Goal: Navigation & Orientation: Find specific page/section

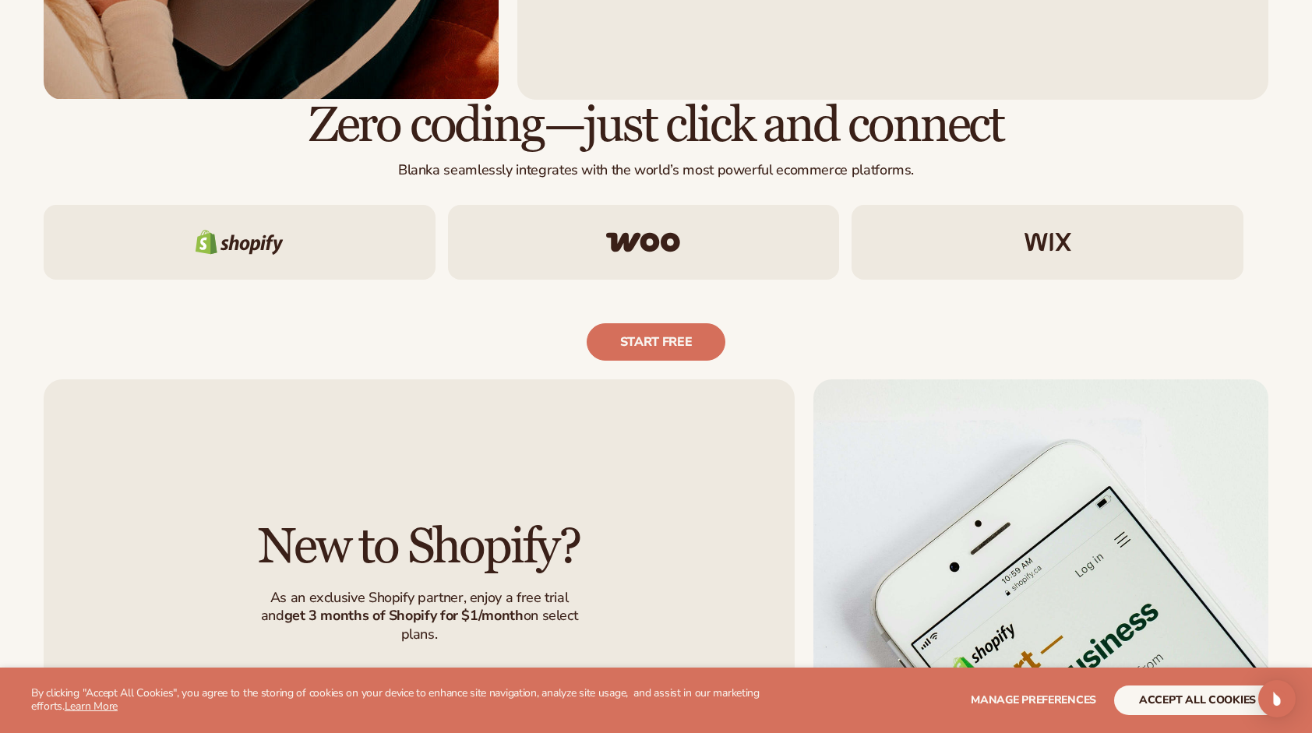
scroll to position [935, 0]
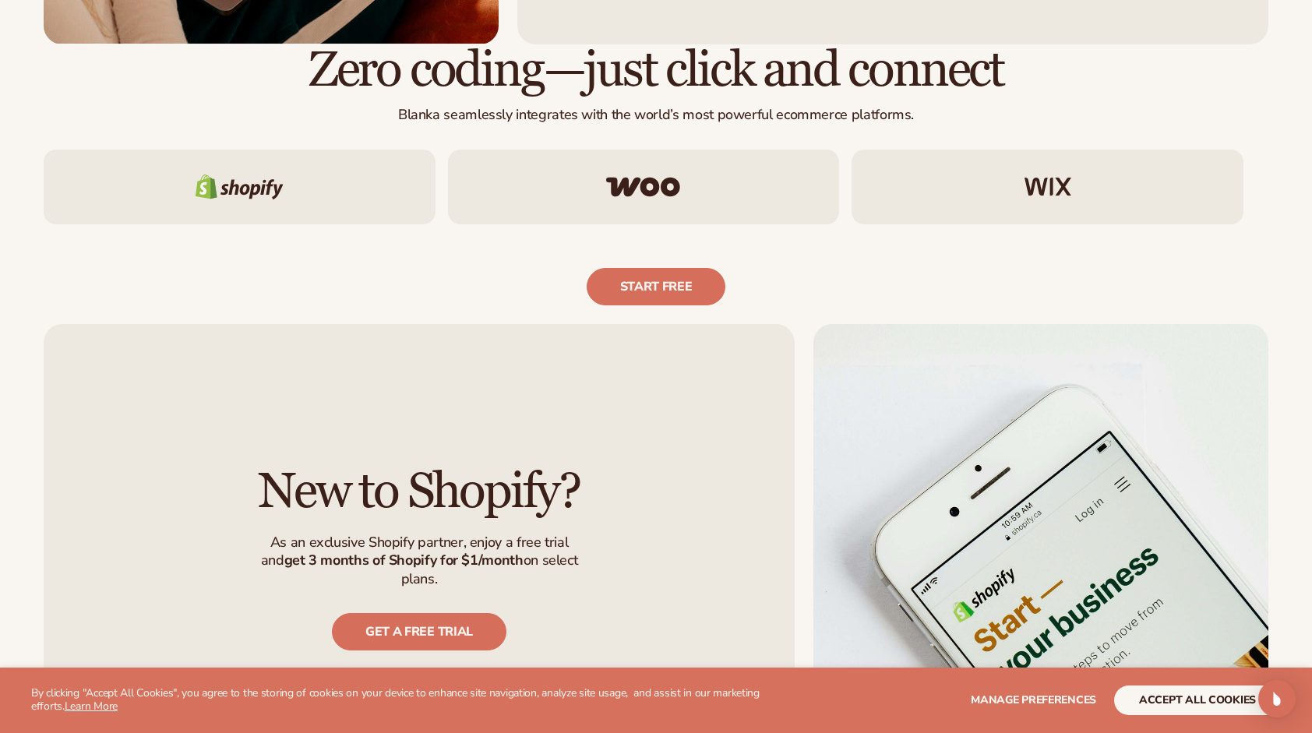
click at [525, 319] on div "New to Shopify? As an exclusive Shopify partner, enjoy a free trial and  get 3 …" at bounding box center [656, 558] width 1312 height 506
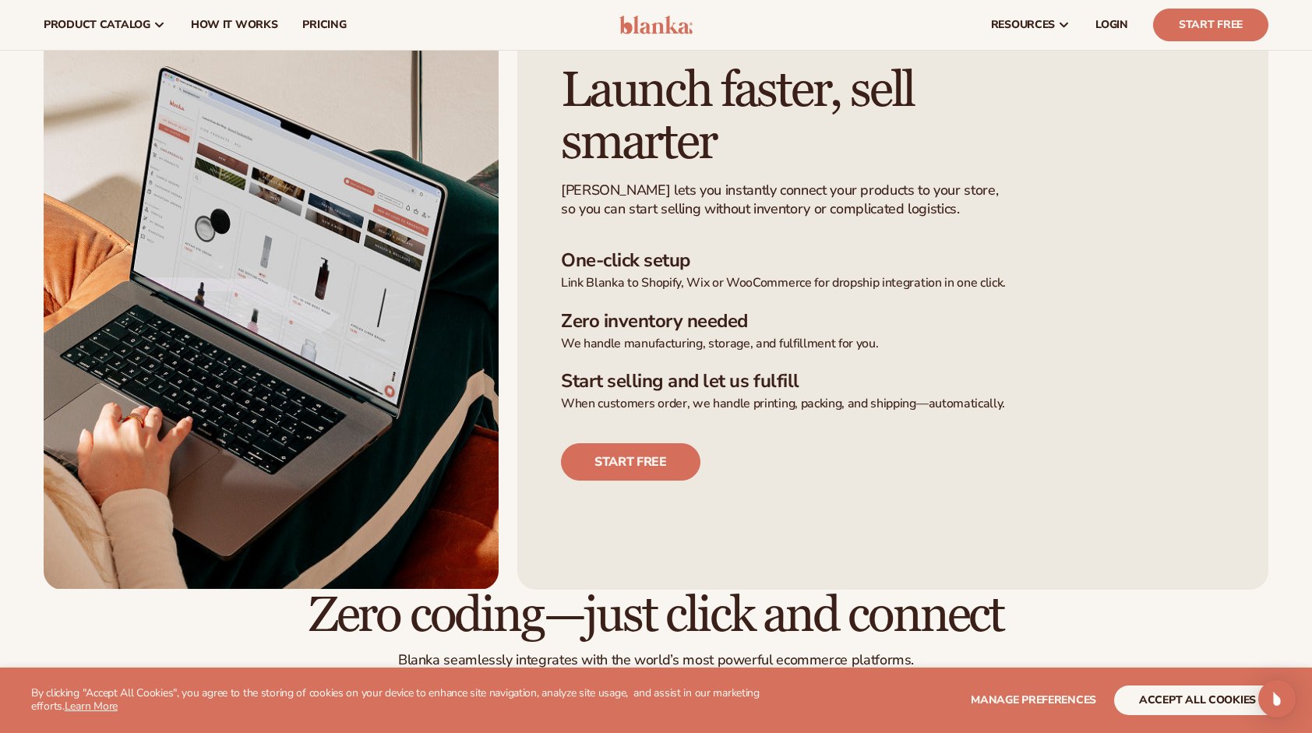
scroll to position [0, 0]
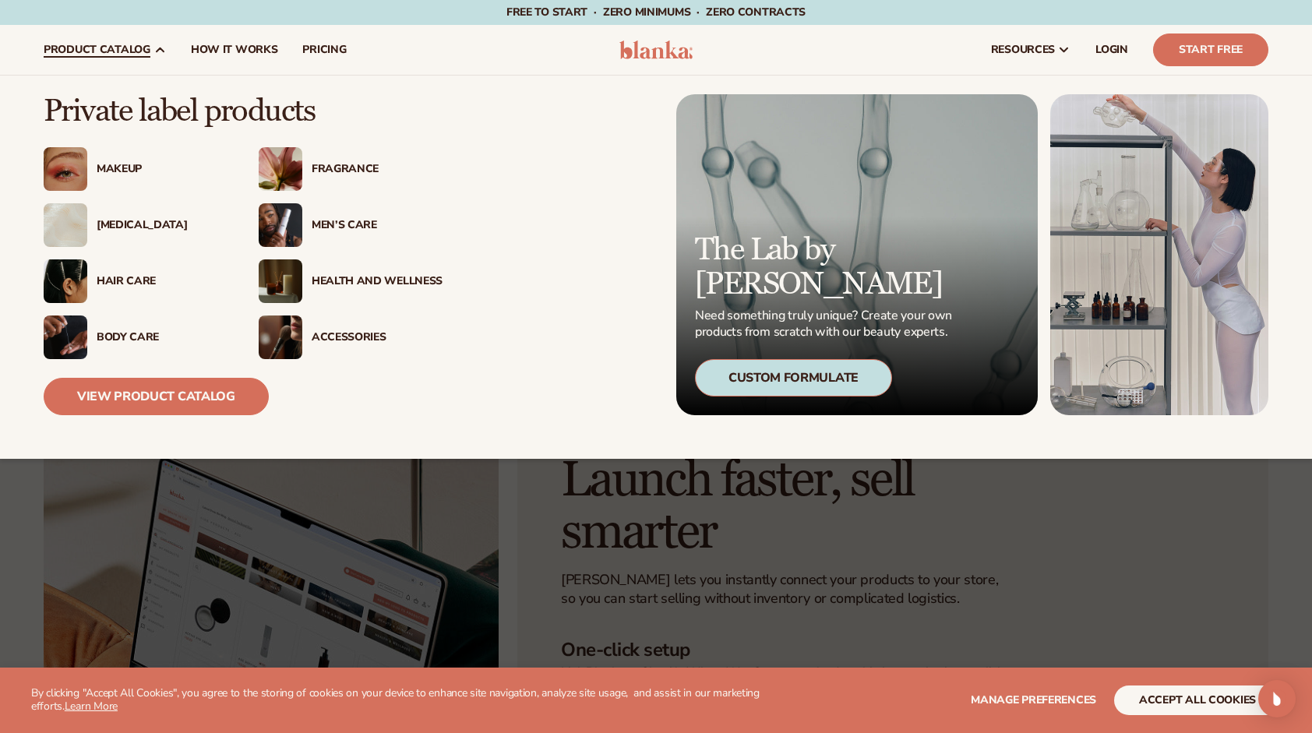
click at [326, 222] on div "Men’s Care" at bounding box center [377, 225] width 131 height 13
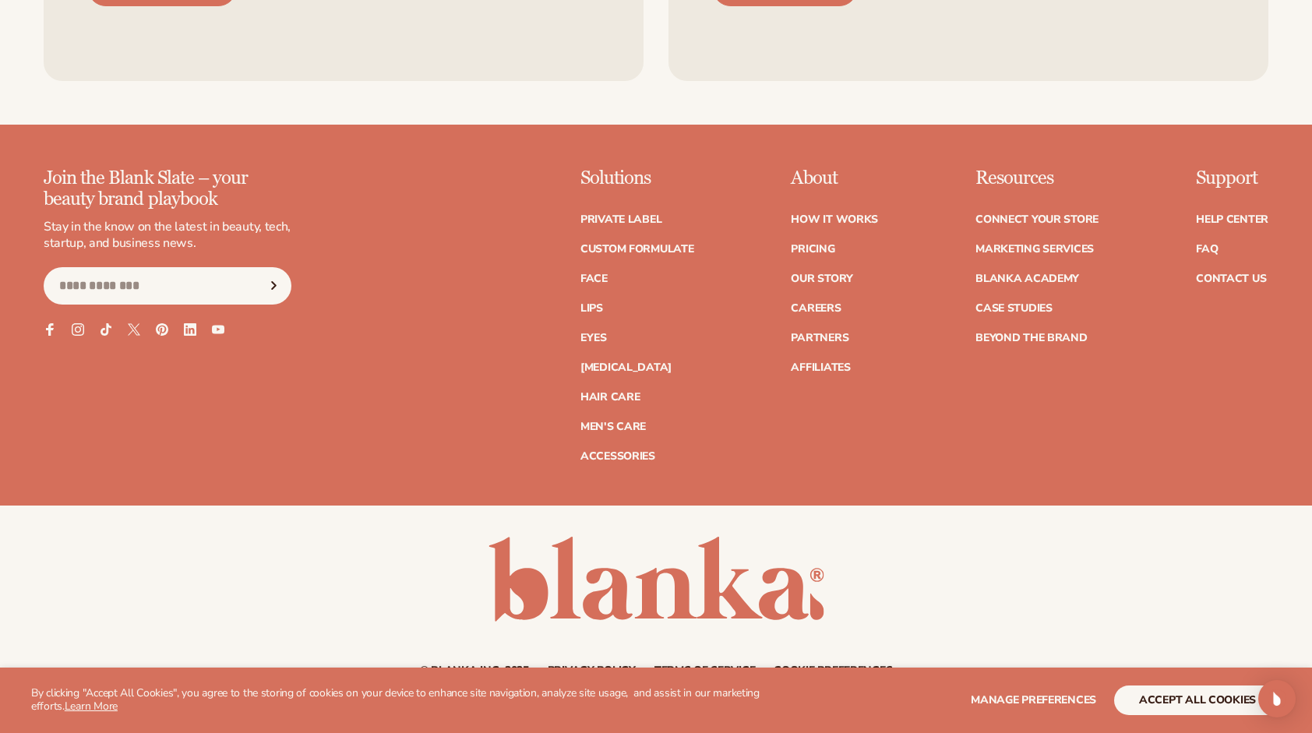
scroll to position [2890, 0]
